Goal: Task Accomplishment & Management: Complete application form

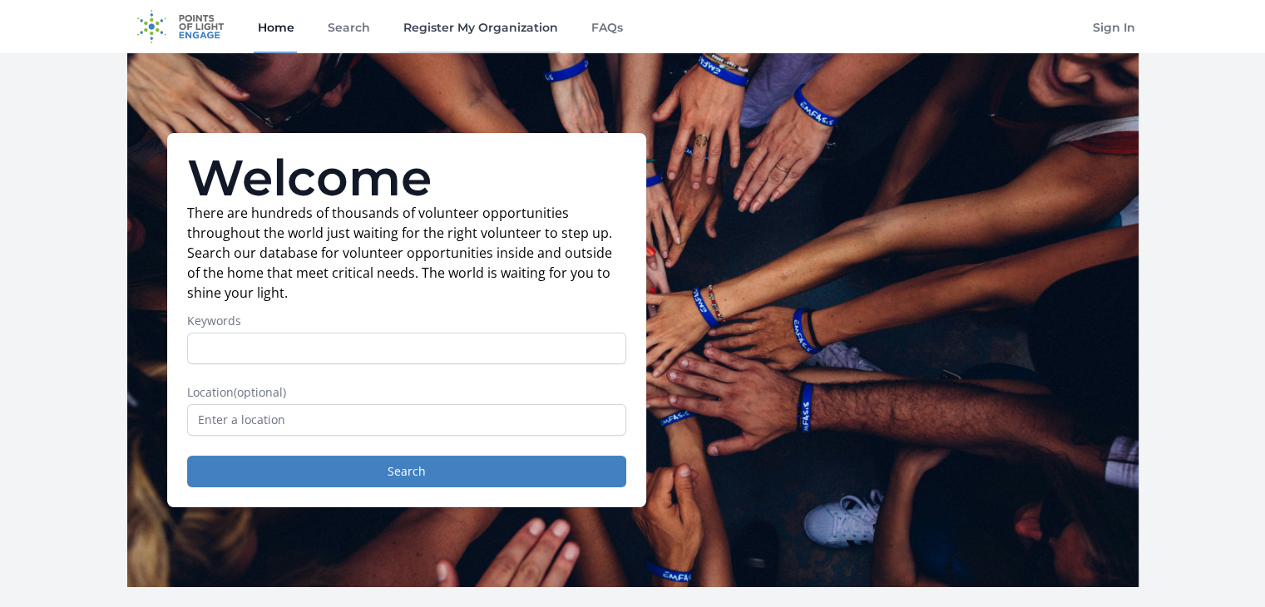
click at [473, 22] on link "Register My Organization" at bounding box center [479, 26] width 161 height 53
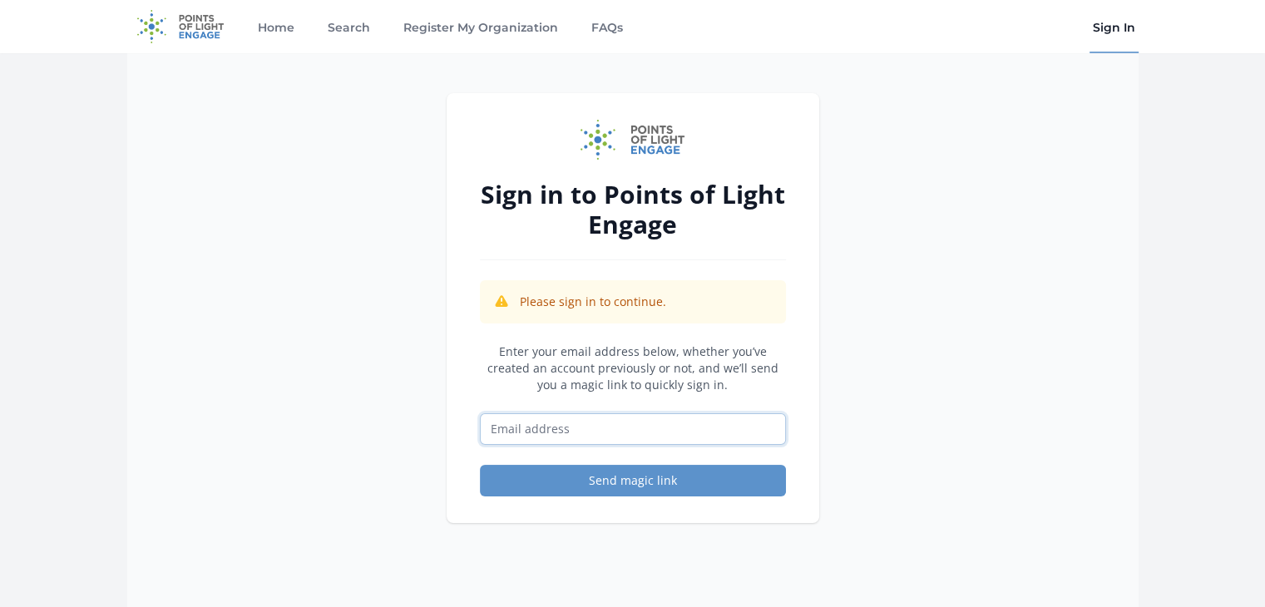
click at [599, 420] on input "Email address" at bounding box center [633, 429] width 306 height 32
type input "[PERSON_NAME][EMAIL_ADDRESS][PERSON_NAME][DOMAIN_NAME]"
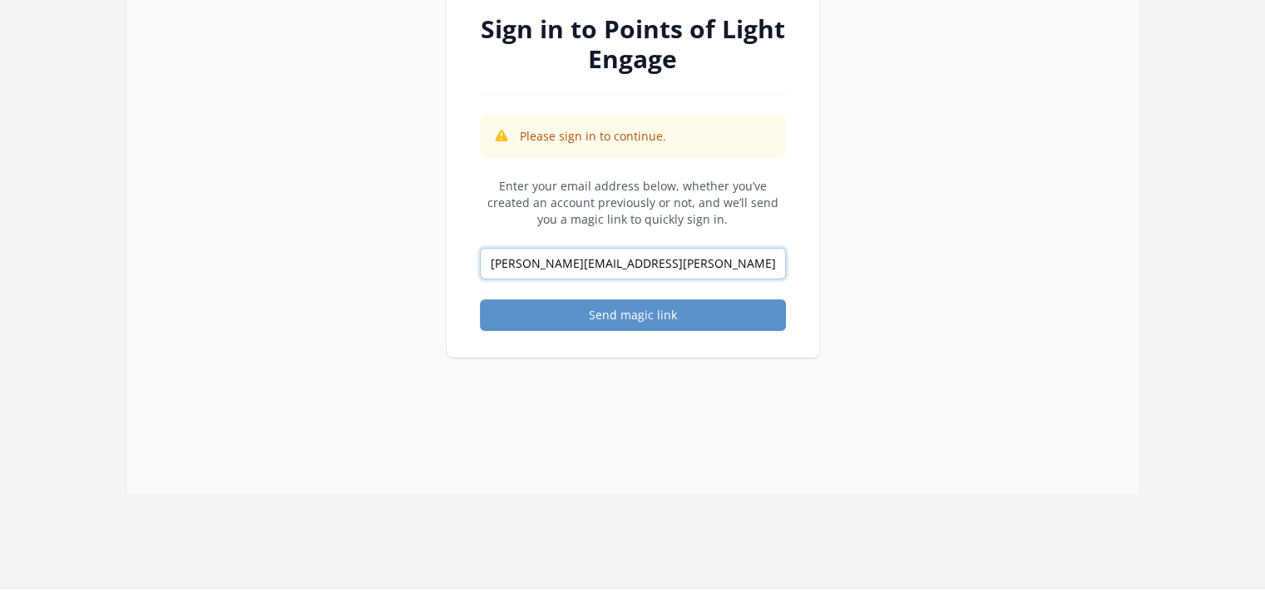
scroll to position [166, 0]
click at [641, 318] on button "Send magic link" at bounding box center [633, 315] width 306 height 32
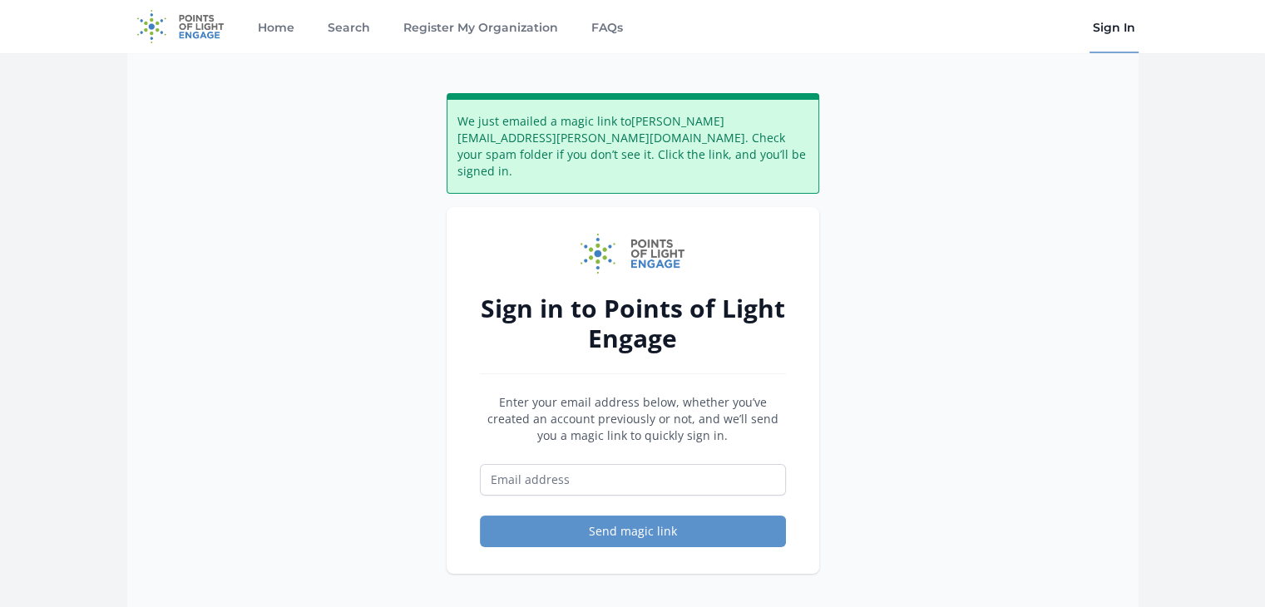
click at [192, 27] on img at bounding box center [180, 26] width 107 height 53
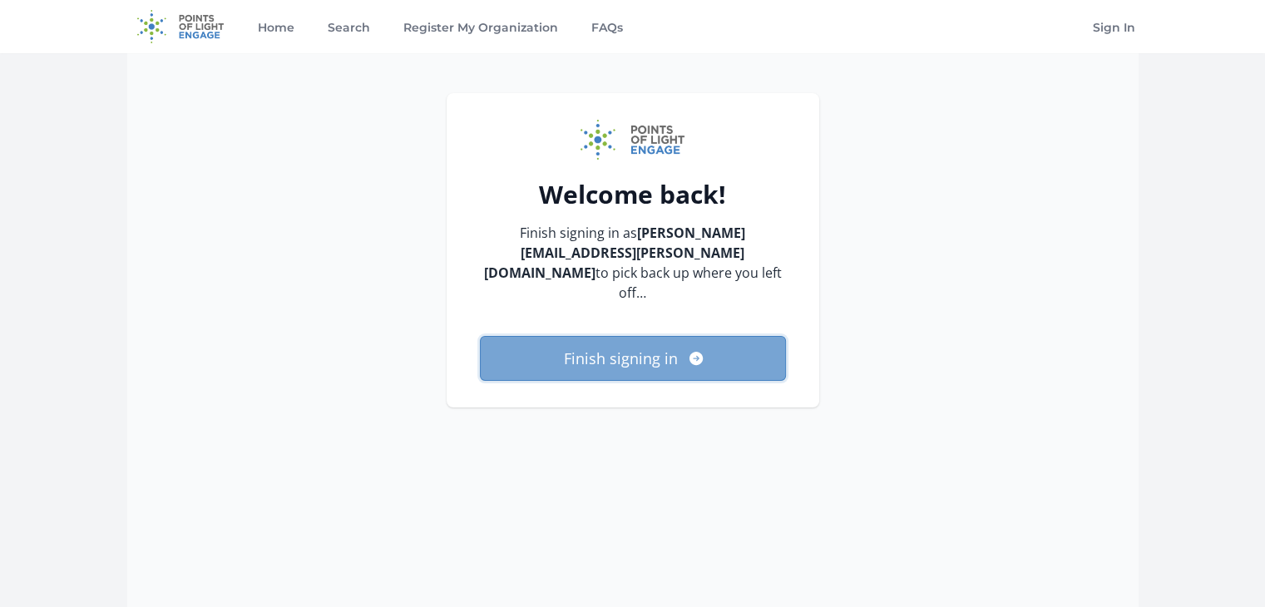
click at [659, 344] on button "Finish signing in" at bounding box center [633, 358] width 306 height 45
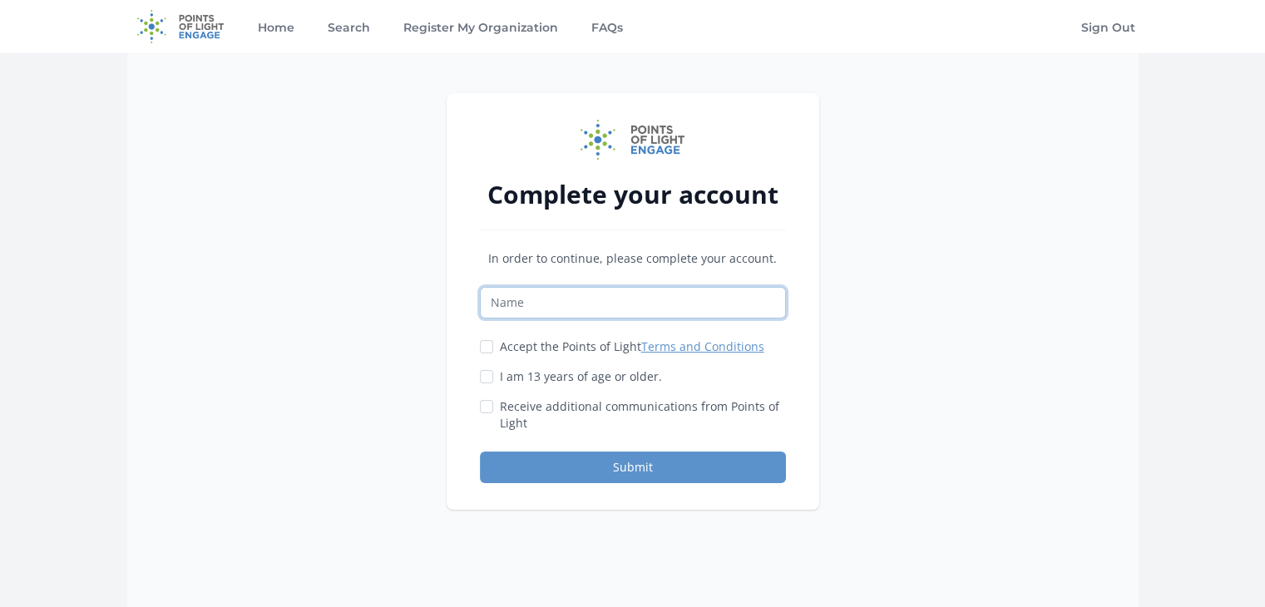
click at [669, 307] on input "Name" at bounding box center [633, 303] width 306 height 32
type input "melissa.stern@unitedwaycwc.org"
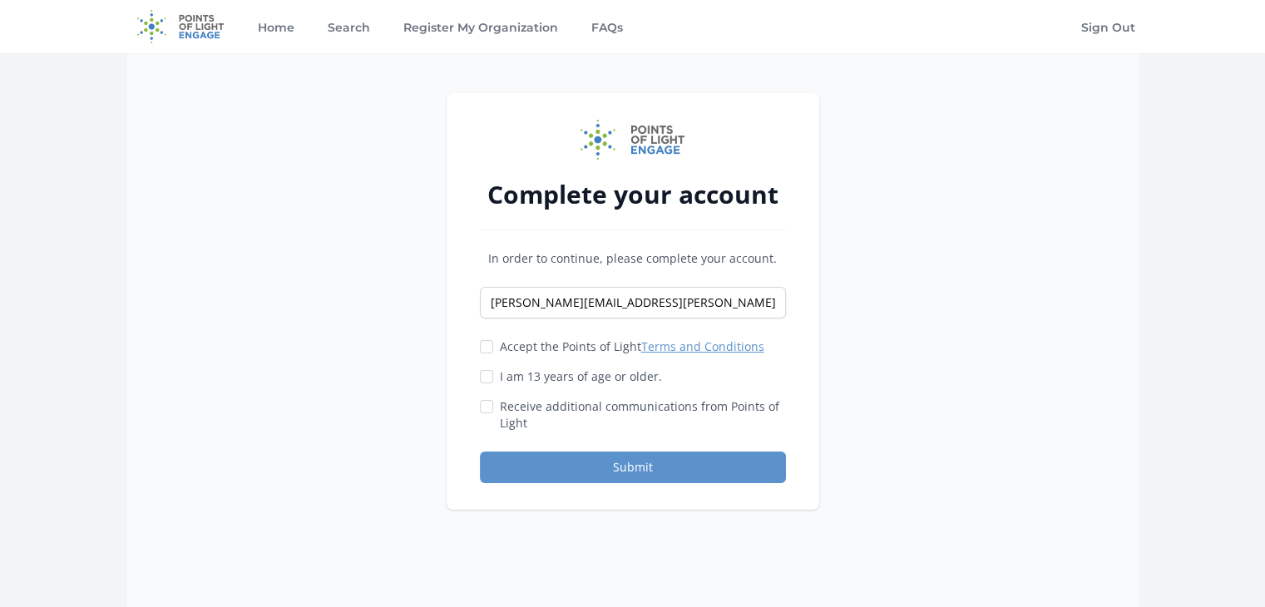
click at [498, 347] on div "Accept the Points of Light Terms and Conditions" at bounding box center [633, 347] width 306 height 17
click at [489, 345] on div "Accept the Points of Light Terms and Conditions" at bounding box center [633, 347] width 306 height 17
click at [488, 347] on input "Accept the Points of Light Terms and Conditions" at bounding box center [486, 346] width 13 height 13
checkbox input "true"
drag, startPoint x: 488, startPoint y: 376, endPoint x: 566, endPoint y: 364, distance: 78.2
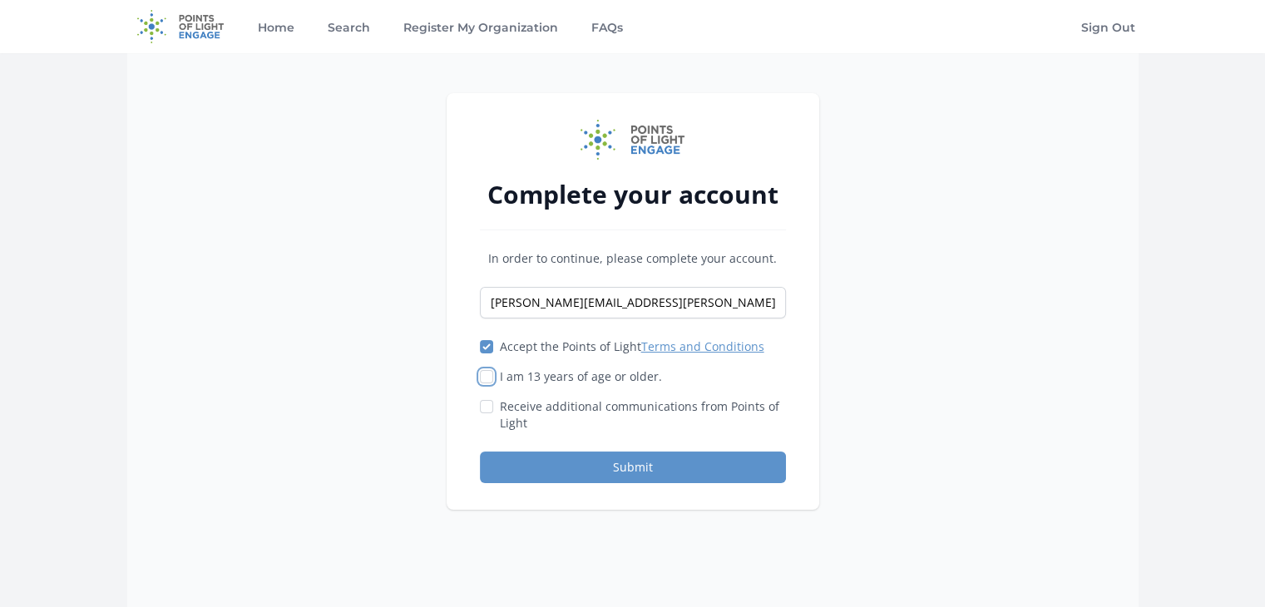
click at [488, 375] on input "I am 13 years of age or older." at bounding box center [486, 376] width 13 height 13
checkbox input "true"
click at [674, 345] on link "Terms and Conditions" at bounding box center [702, 347] width 123 height 16
click at [487, 404] on input "Receive additional communications from Points of Light" at bounding box center [486, 406] width 13 height 13
checkbox input "true"
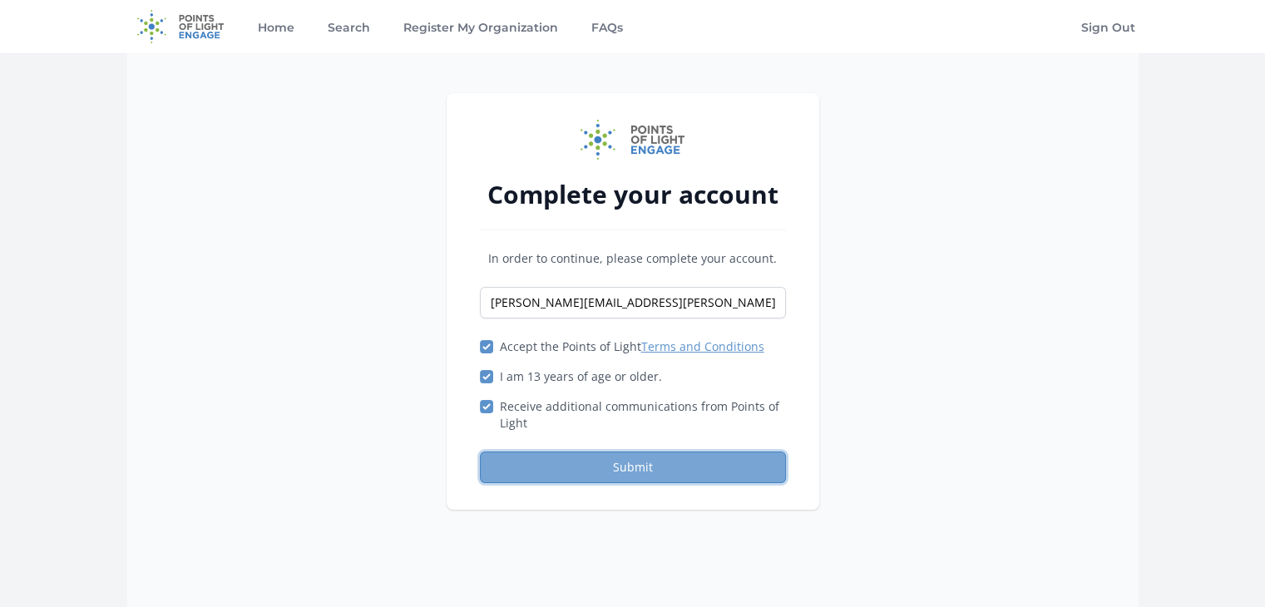
click at [601, 465] on button "Submit" at bounding box center [633, 468] width 306 height 32
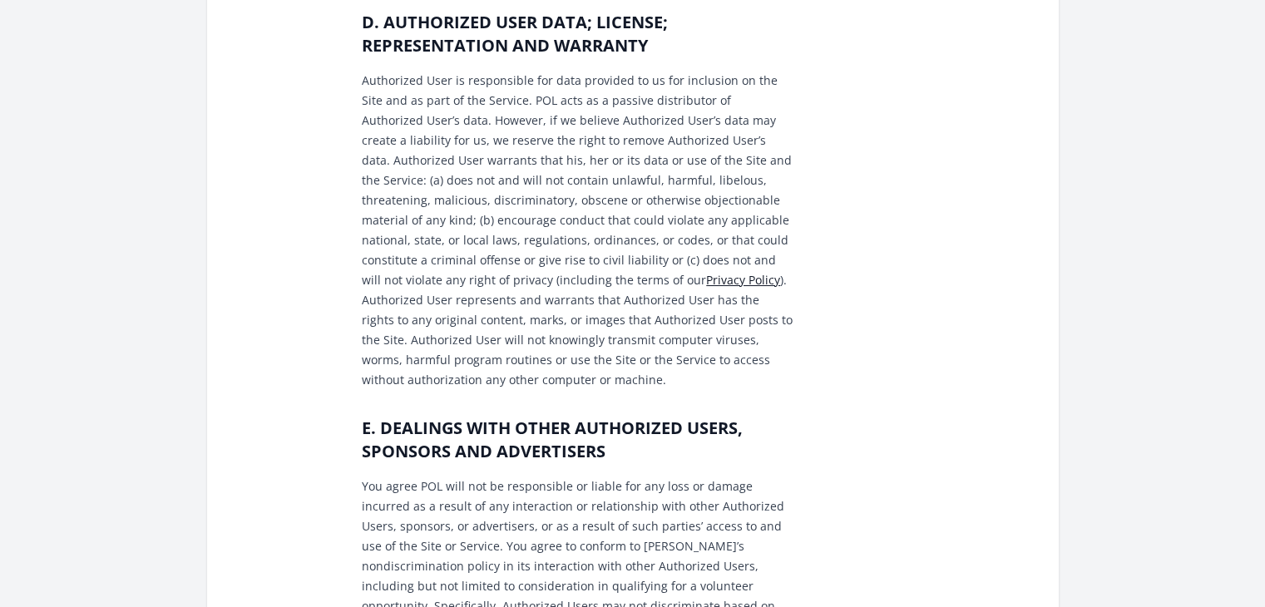
scroll to position [1414, 0]
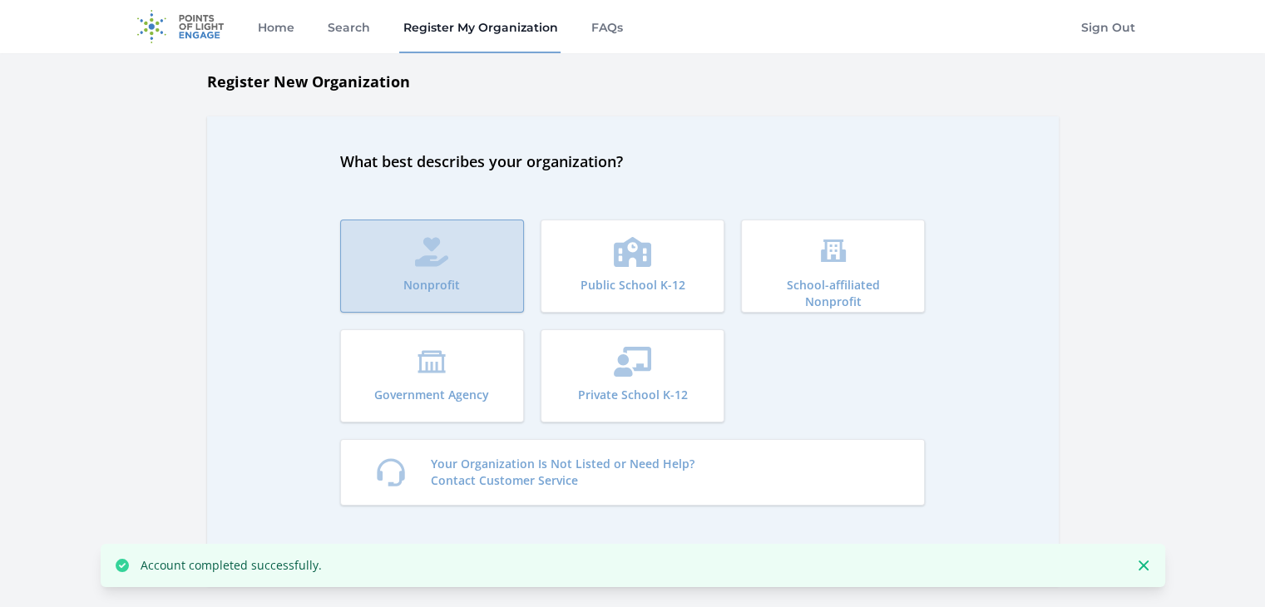
click at [438, 242] on icon "submit" at bounding box center [431, 252] width 33 height 30
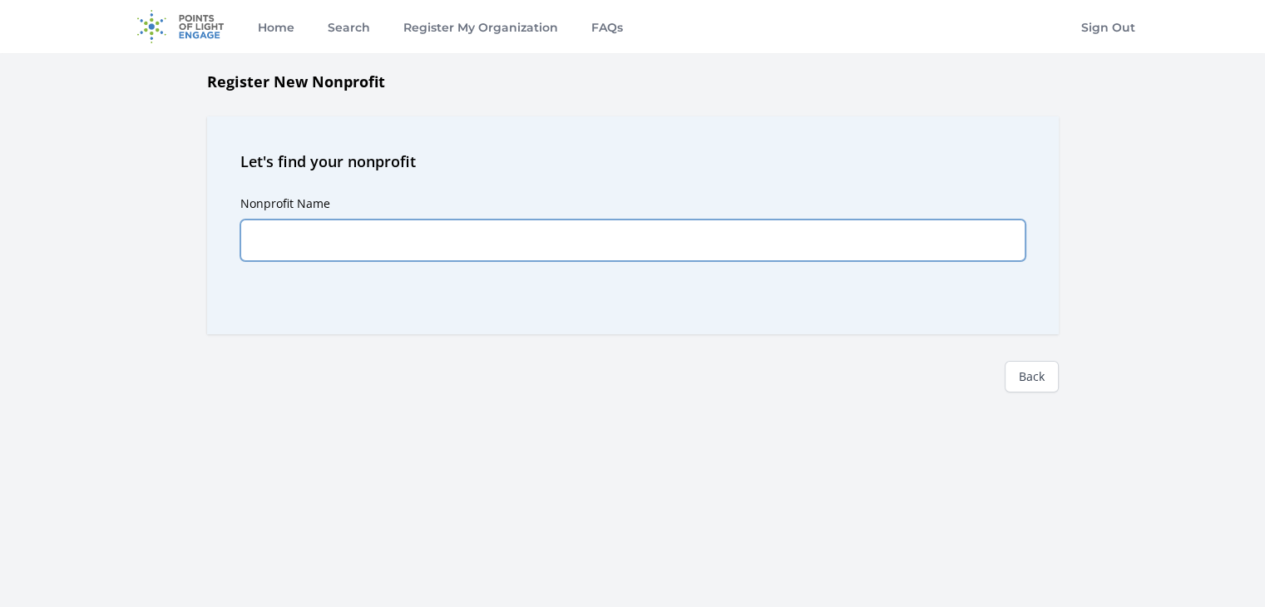
click at [428, 240] on input "Nonprofit Name" at bounding box center [632, 241] width 785 height 42
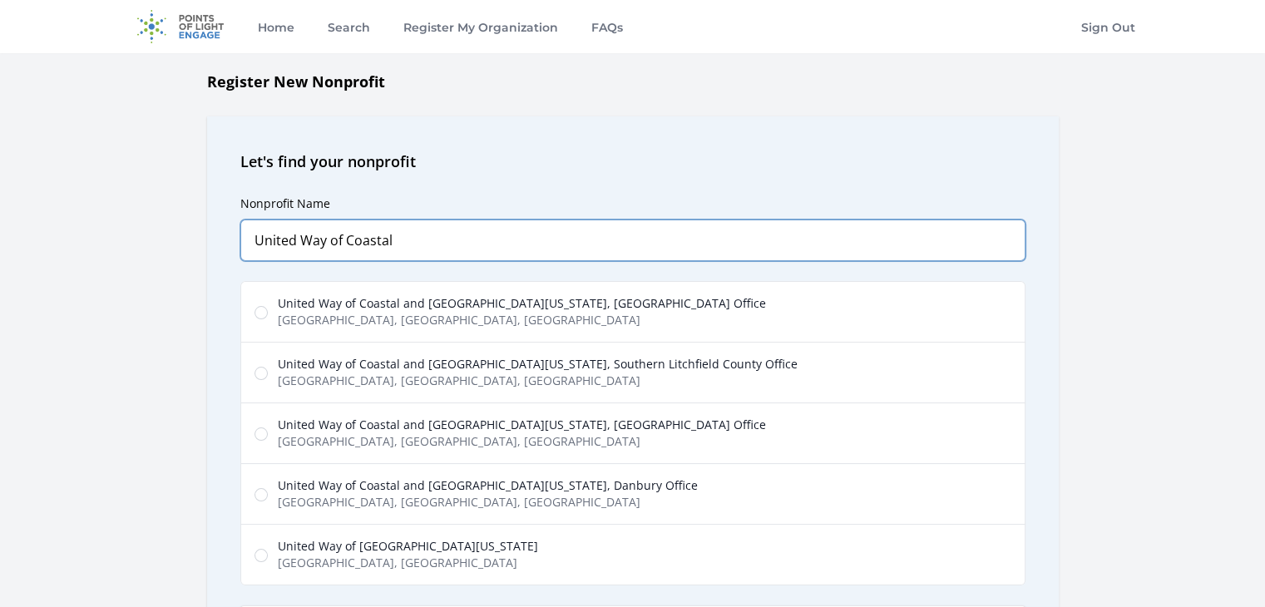
type input "United Way of Coastal"
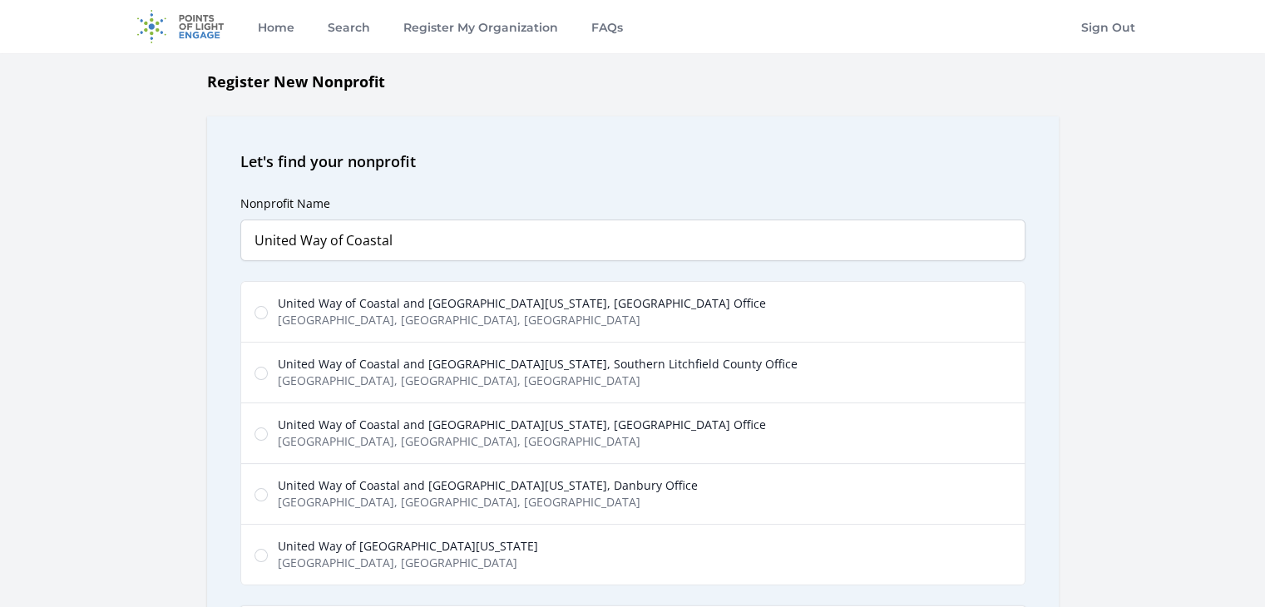
click at [440, 488] on span "United Way of Coastal and Western Connecticut, Danbury Office" at bounding box center [488, 485] width 420 height 17
click at [268, 488] on input "United Way of Coastal and Western Connecticut, Danbury Office Main Street, Danb…" at bounding box center [261, 494] width 13 height 13
radio input "true"
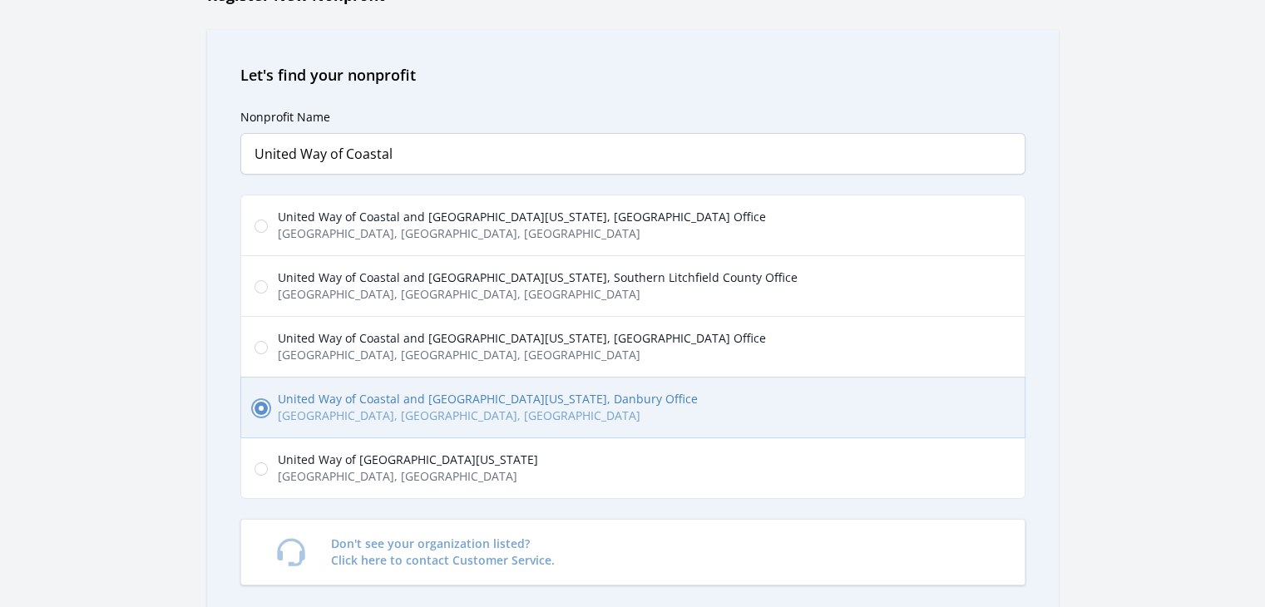
scroll to position [250, 0]
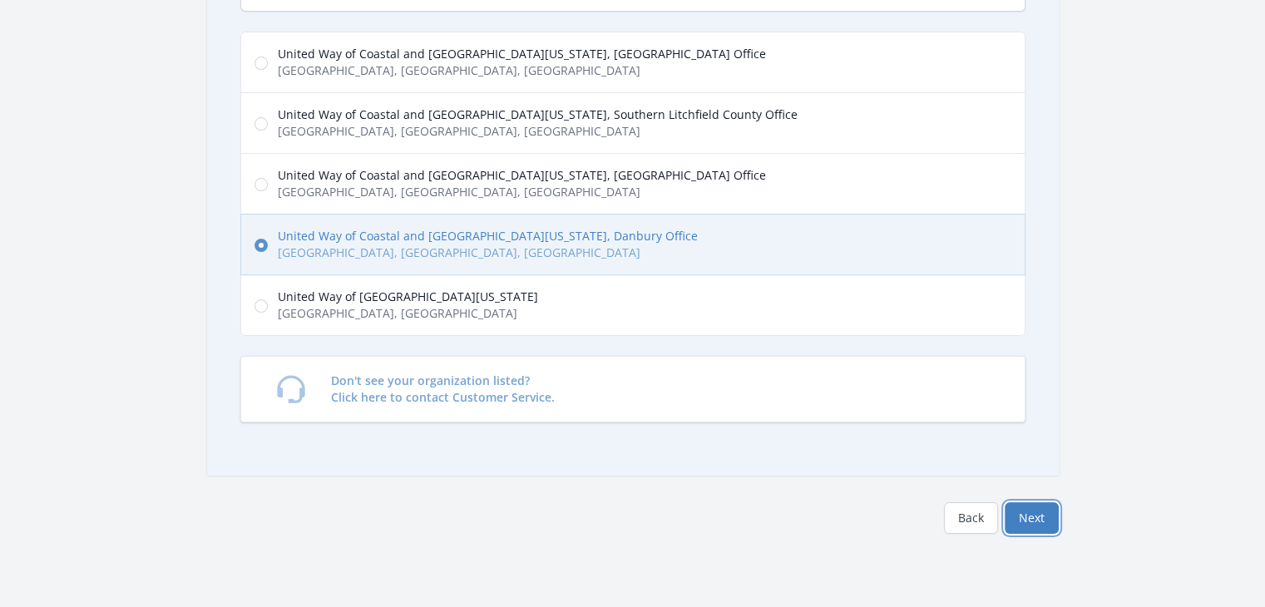
click at [1036, 523] on button "Next" at bounding box center [1032, 518] width 54 height 32
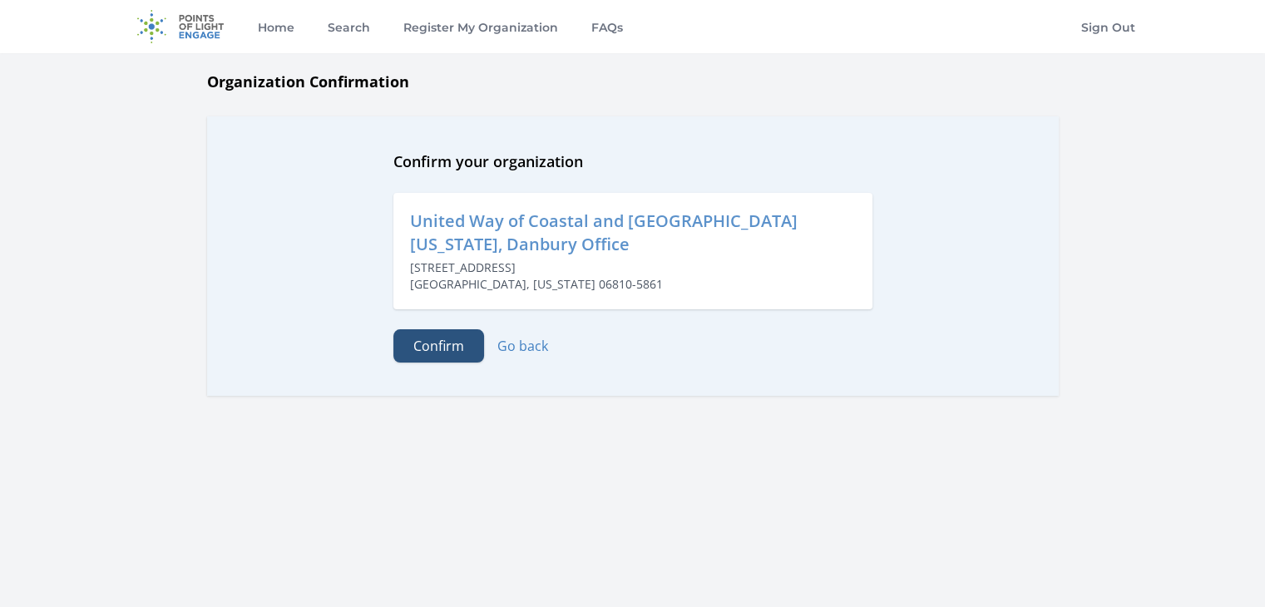
click at [442, 347] on button "Confirm" at bounding box center [438, 345] width 91 height 33
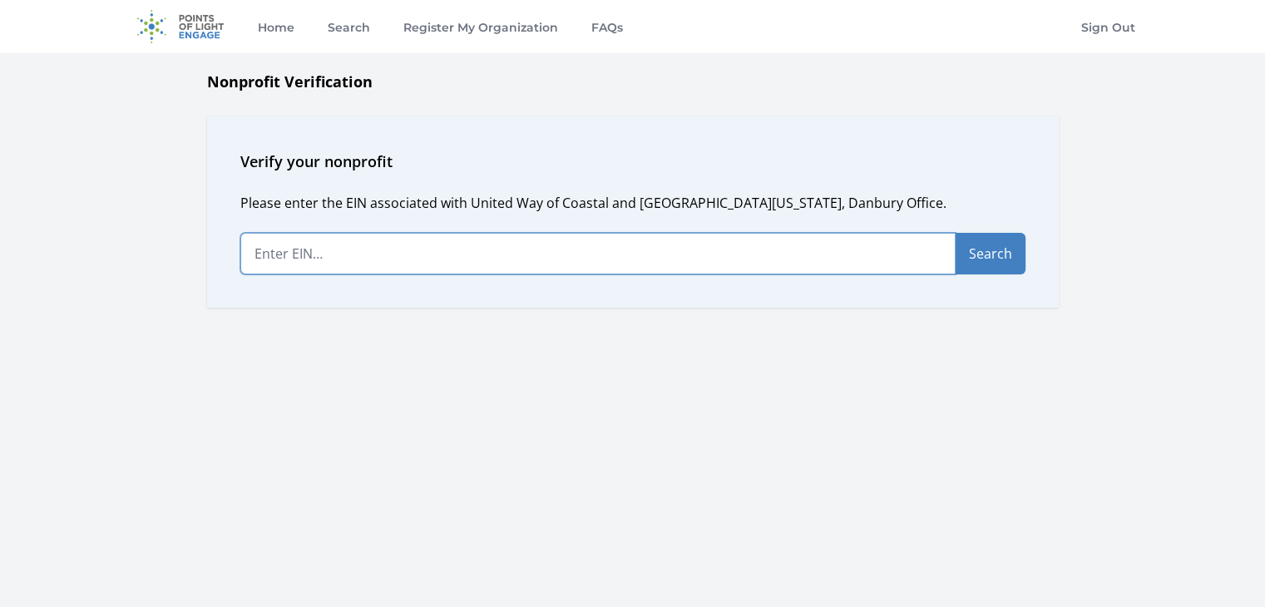
click at [405, 254] on input "text" at bounding box center [597, 254] width 715 height 42
type input "06-0646577"
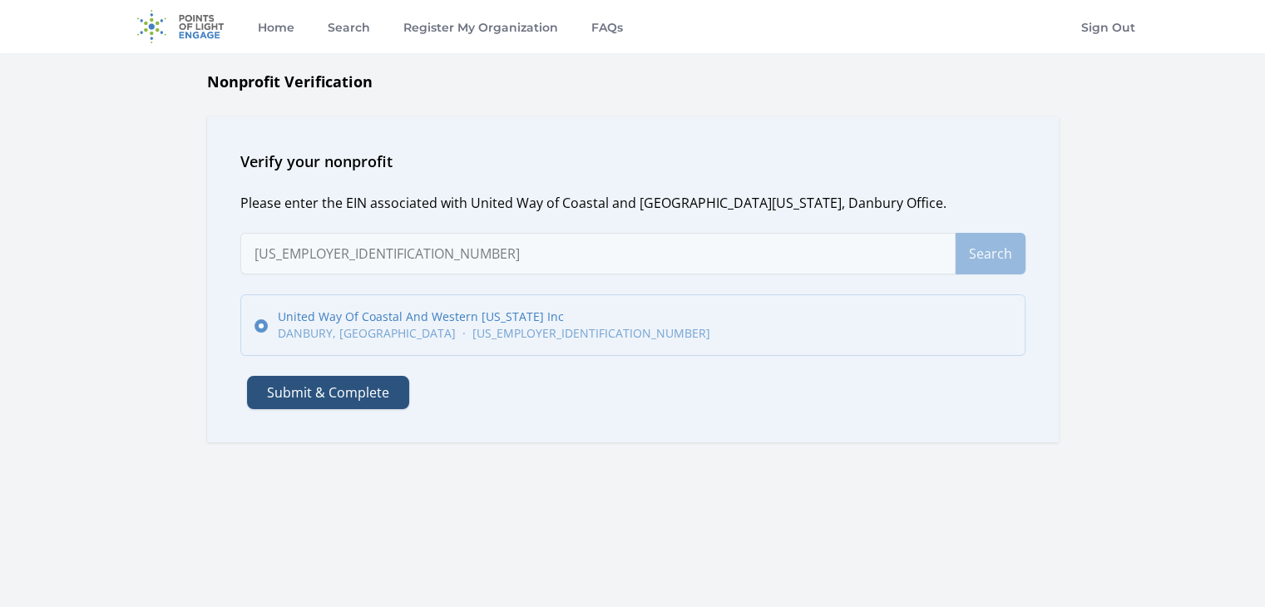
click at [363, 395] on button "Submit & Complete" at bounding box center [328, 392] width 162 height 33
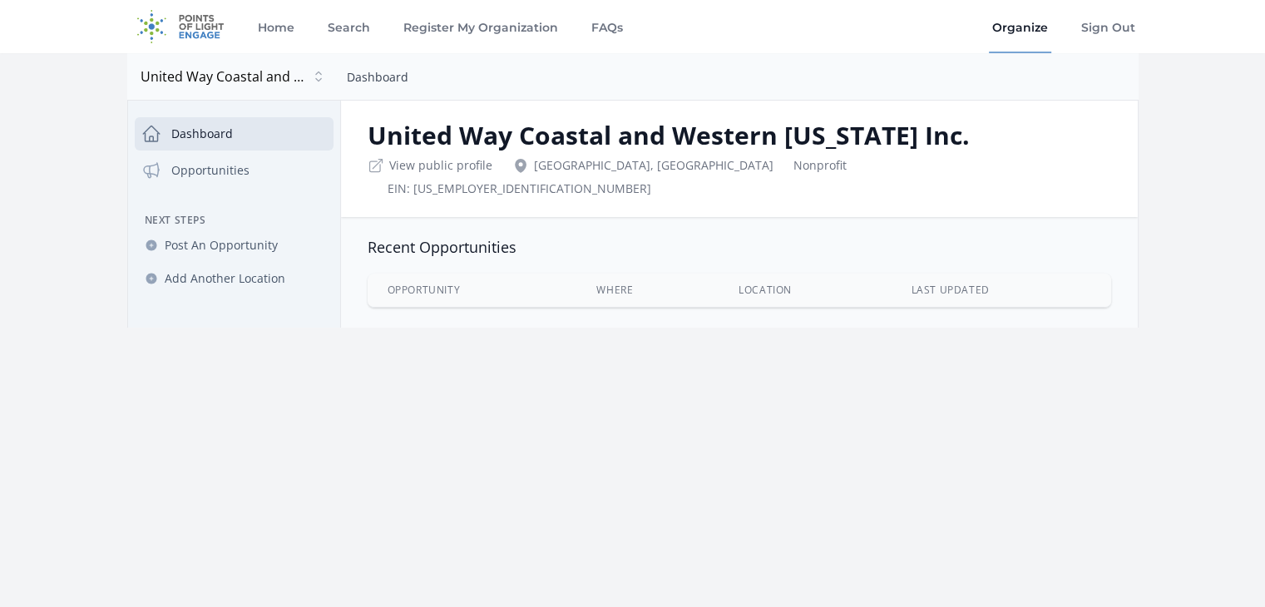
click at [403, 78] on link "Dashboard" at bounding box center [378, 77] width 62 height 16
click at [793, 164] on div "Nonprofit" at bounding box center [819, 165] width 53 height 17
drag, startPoint x: 401, startPoint y: 363, endPoint x: 339, endPoint y: 335, distance: 67.7
click at [395, 359] on div "Home Search Register My Organization FAQs Organize" at bounding box center [632, 303] width 1265 height 607
click at [457, 28] on link "Register My Organization" at bounding box center [479, 26] width 161 height 53
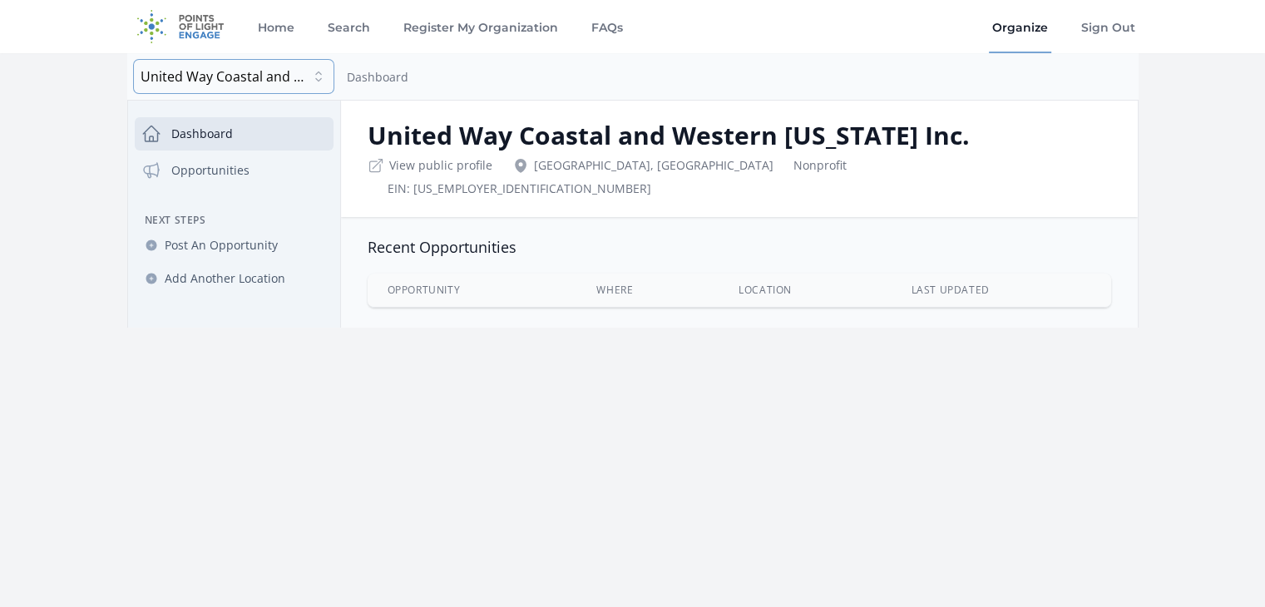
click at [319, 79] on button "United Way Coastal and Western Connecticut Inc." at bounding box center [234, 76] width 200 height 33
click at [284, 77] on span "United Way Coastal and Western Connecticut Inc." at bounding box center [234, 77] width 186 height 20
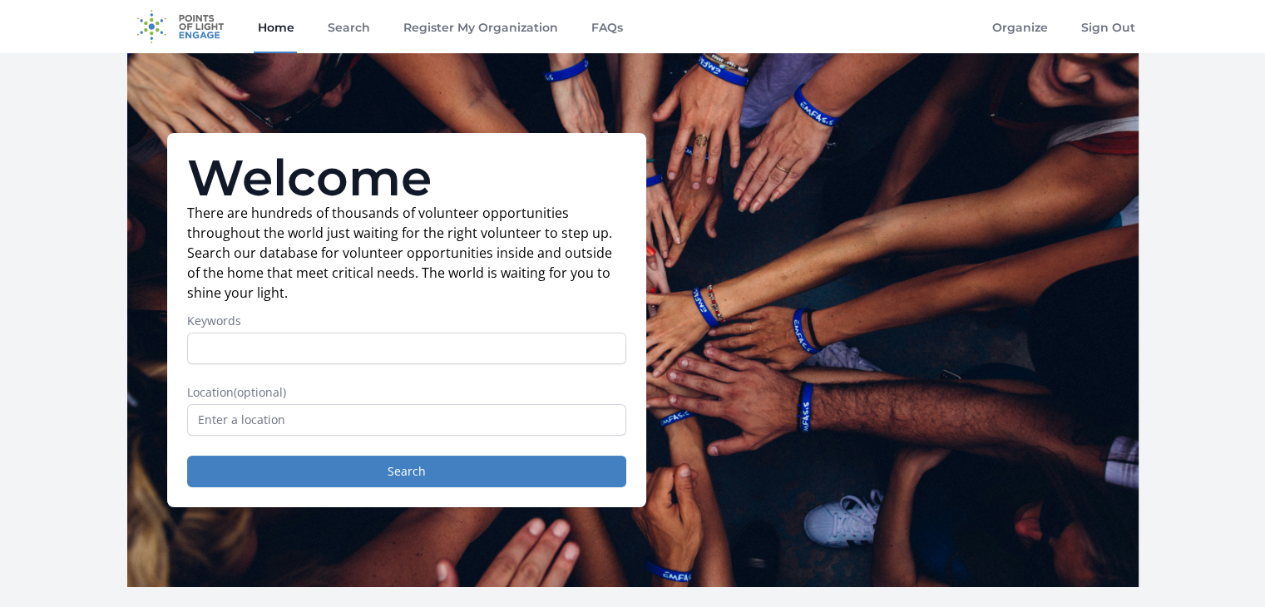
click at [276, 27] on link "Home" at bounding box center [275, 26] width 43 height 53
